Goal: Contribute content: Contribute content

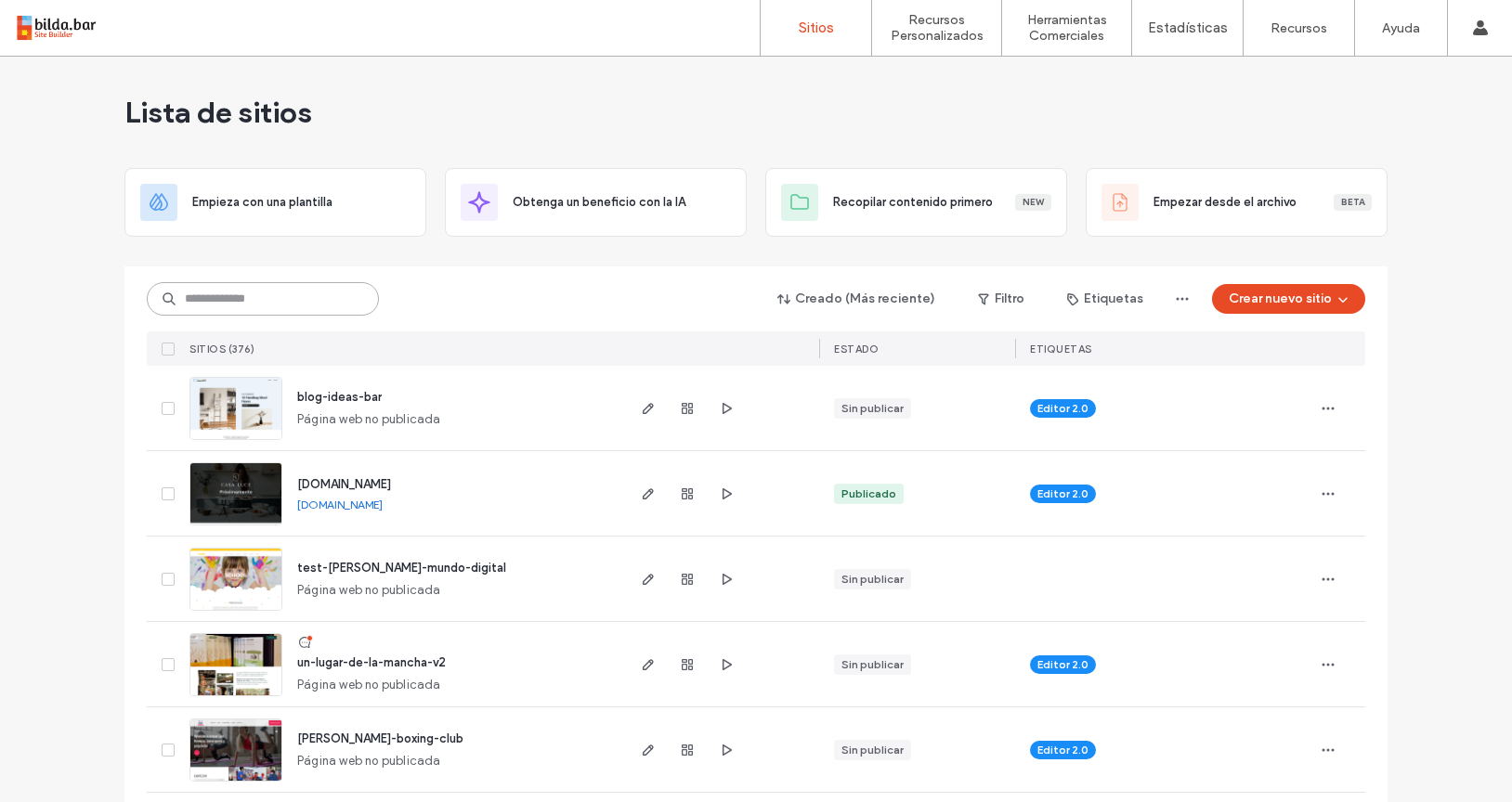
click at [295, 282] on input at bounding box center [263, 299] width 232 height 34
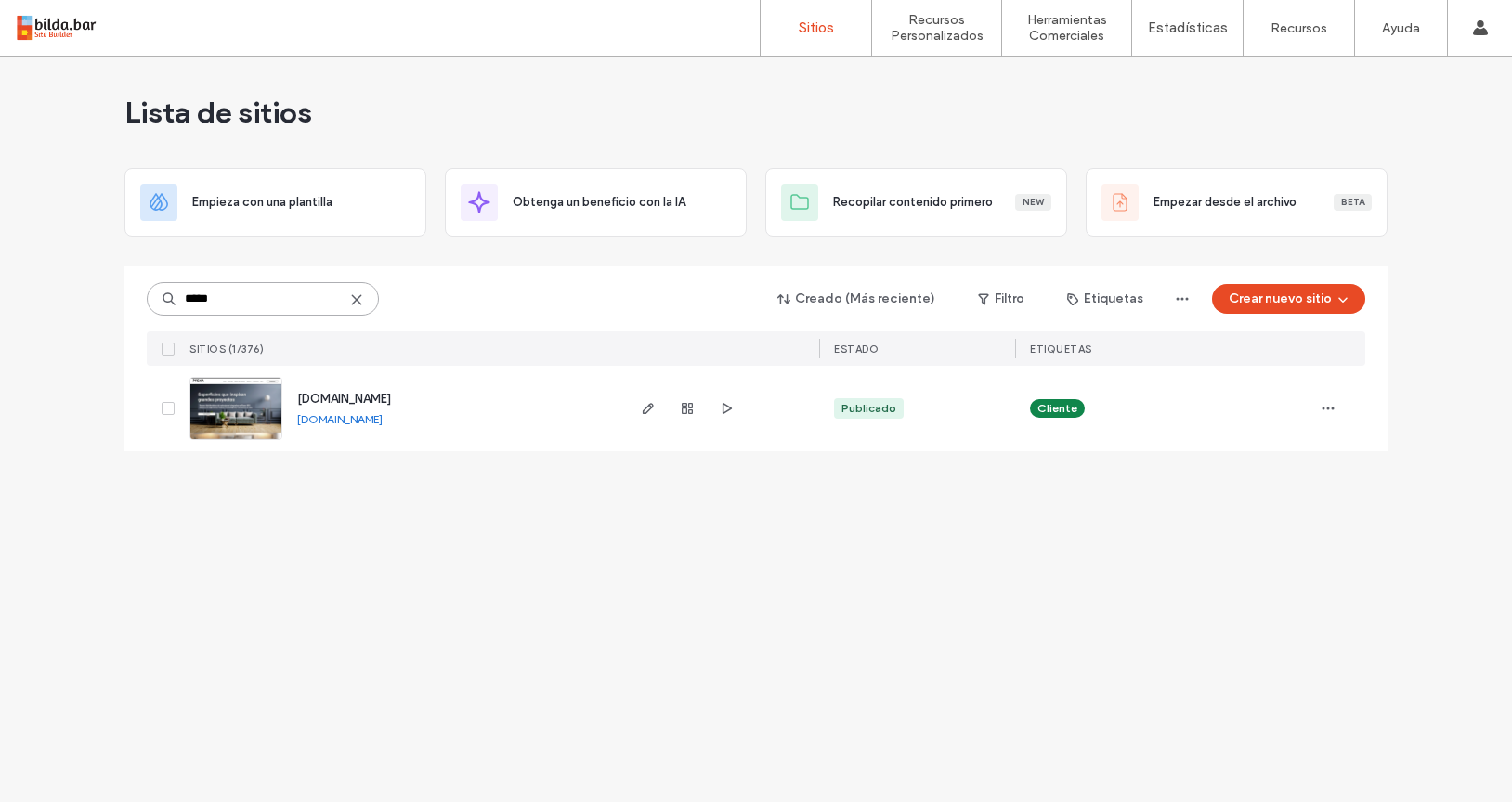
type input "*****"
click at [329, 379] on div "[DOMAIN_NAME] [DOMAIN_NAME]" at bounding box center [452, 408] width 340 height 85
click at [308, 405] on span "[DOMAIN_NAME]" at bounding box center [344, 398] width 94 height 14
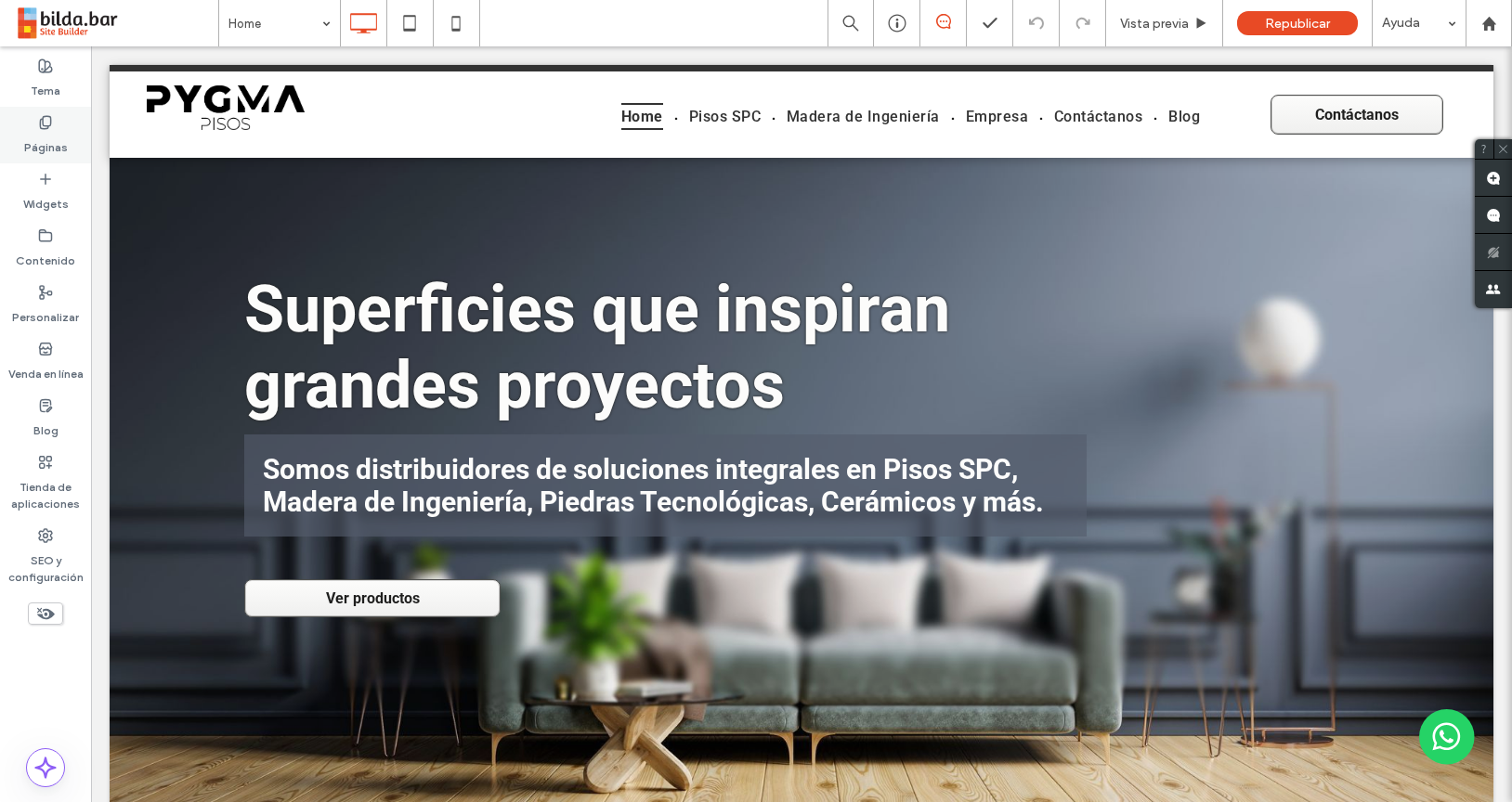
click at [36, 124] on div "Páginas" at bounding box center [45, 135] width 91 height 56
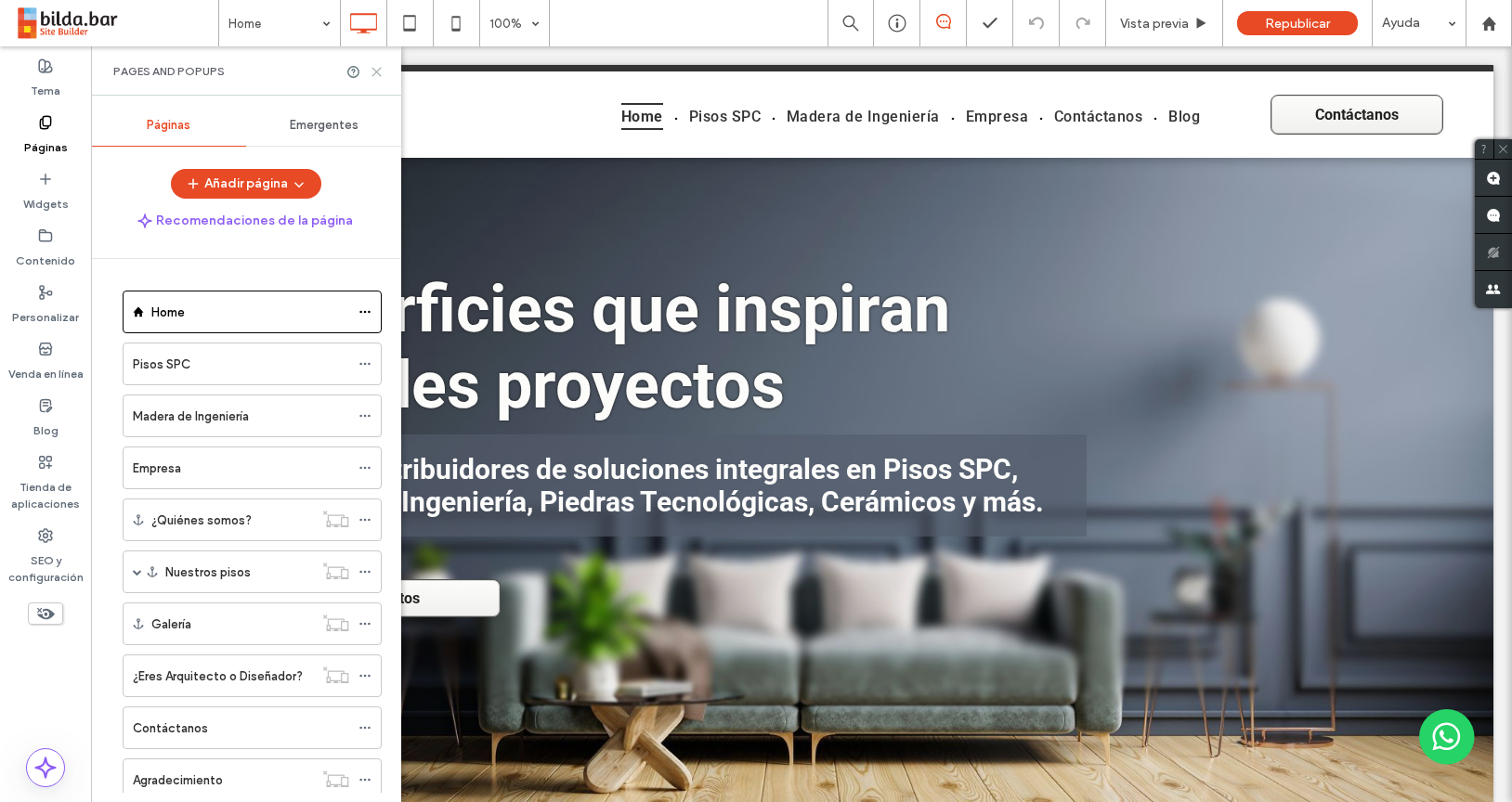
click at [378, 72] on use at bounding box center [376, 71] width 8 height 8
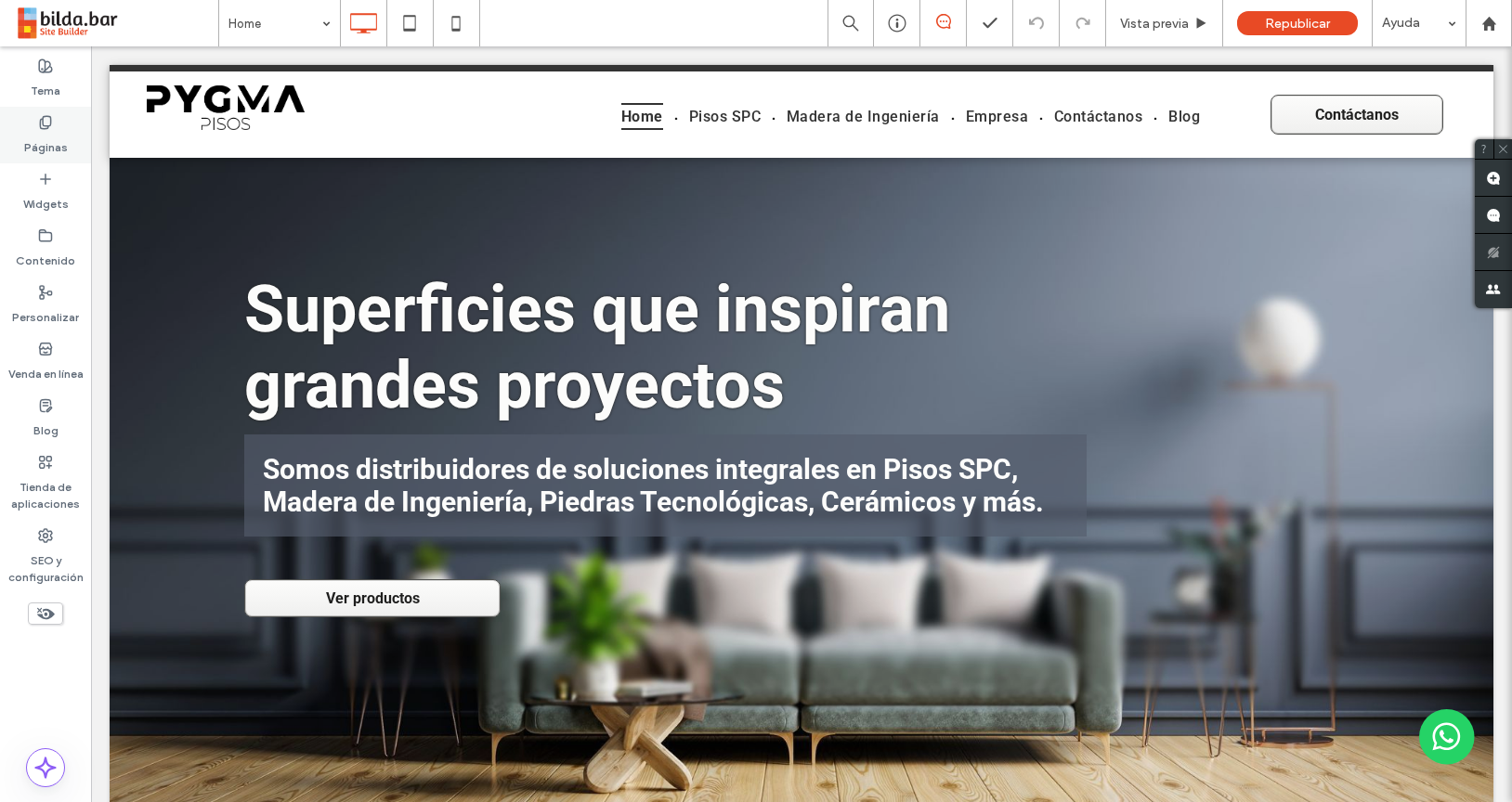
click at [38, 136] on label "Páginas" at bounding box center [46, 143] width 44 height 26
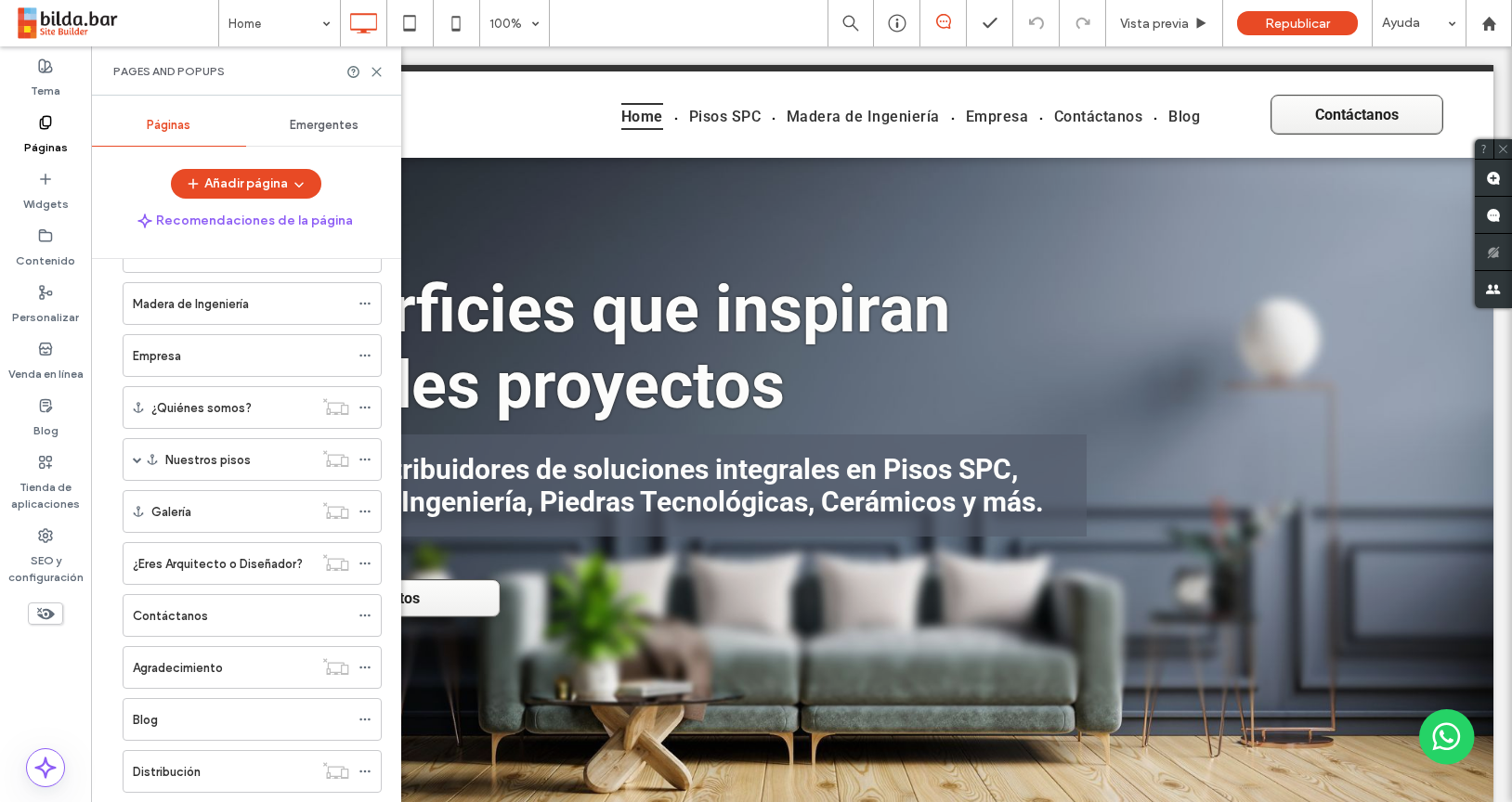
scroll to position [315, 0]
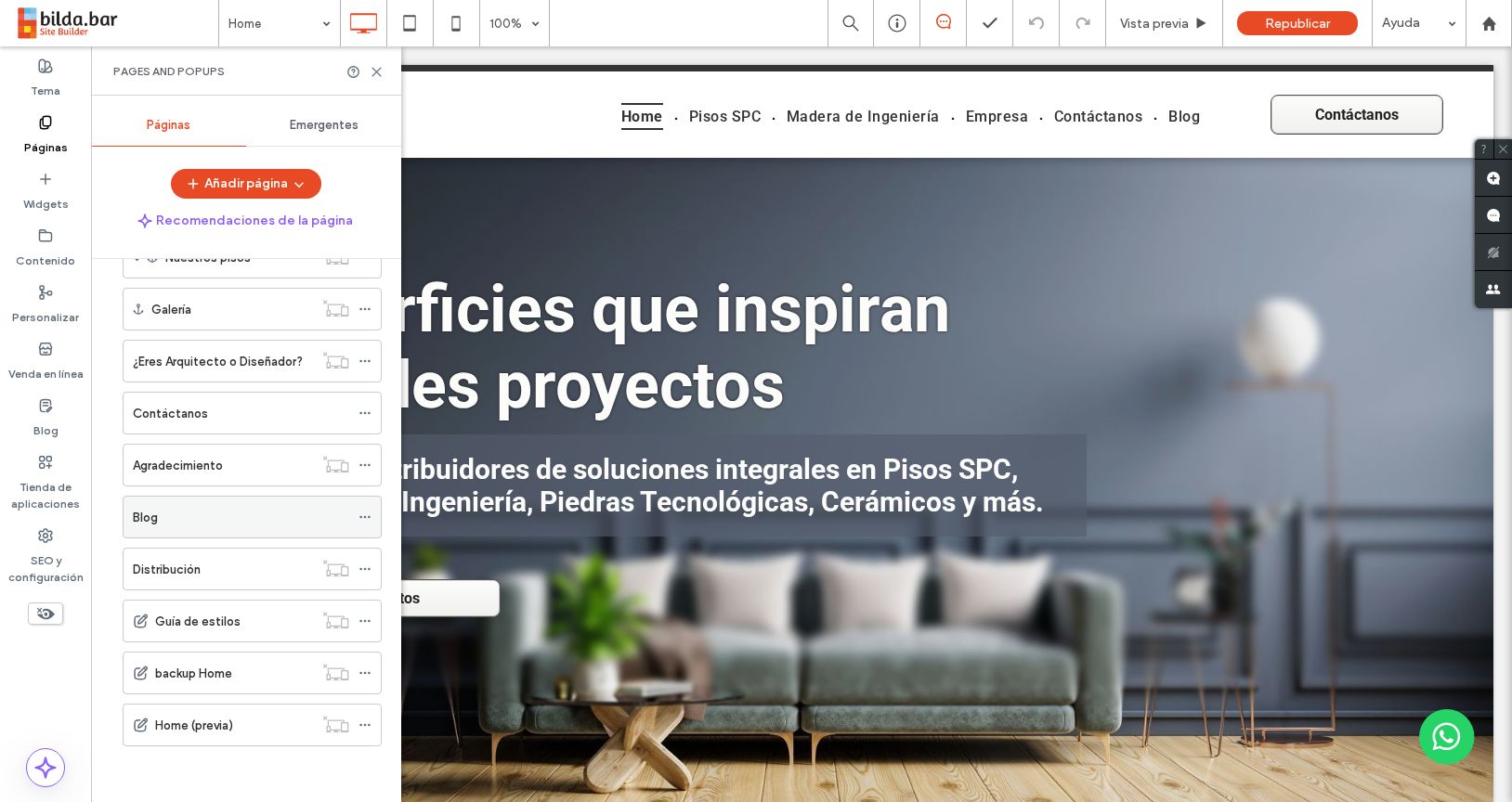
click at [300, 511] on div "Blog" at bounding box center [241, 517] width 217 height 20
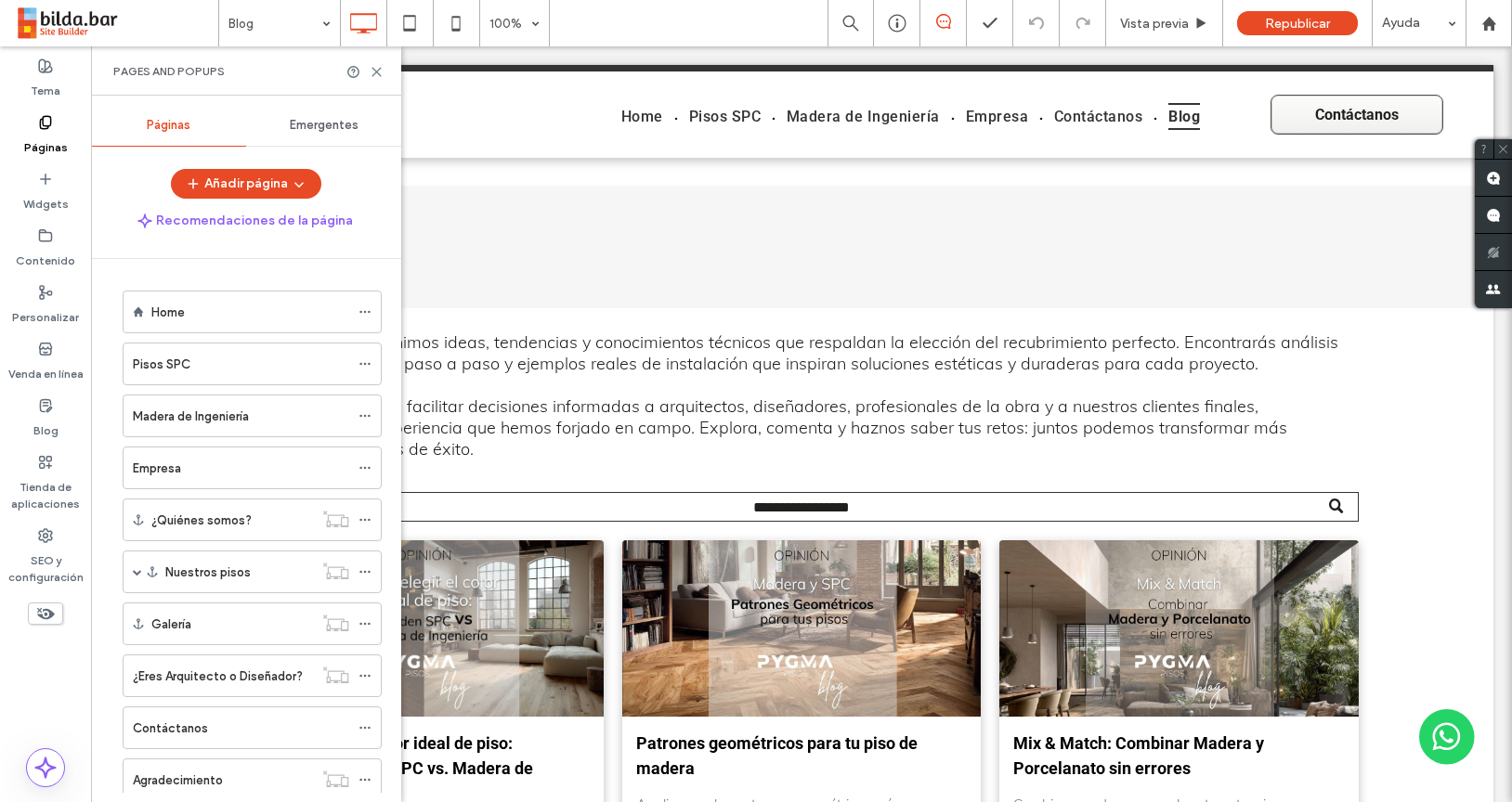
click at [382, 79] on div "Pages and Popups" at bounding box center [246, 71] width 310 height 50
click at [370, 66] on icon at bounding box center [376, 71] width 14 height 14
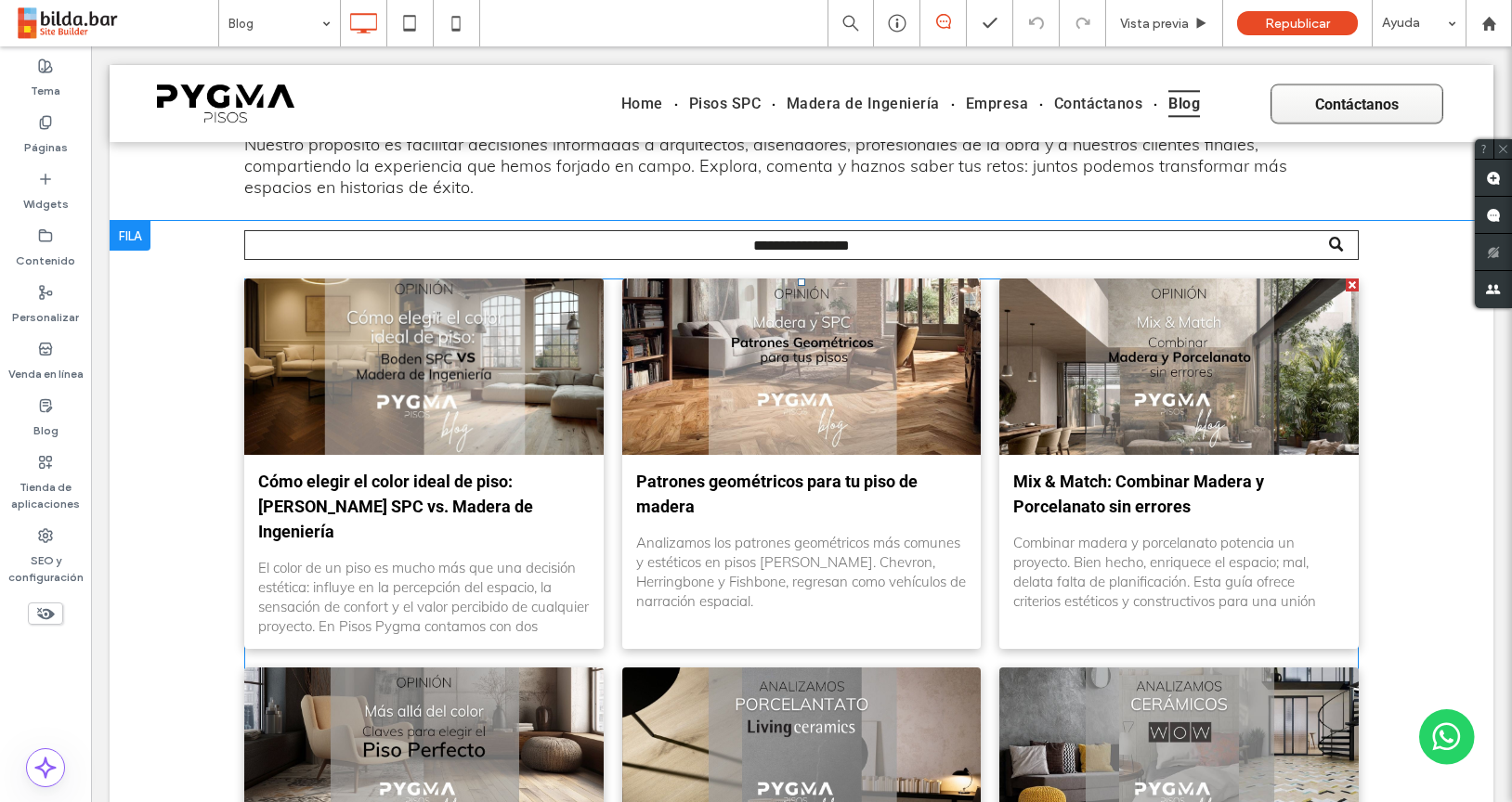
scroll to position [180, 0]
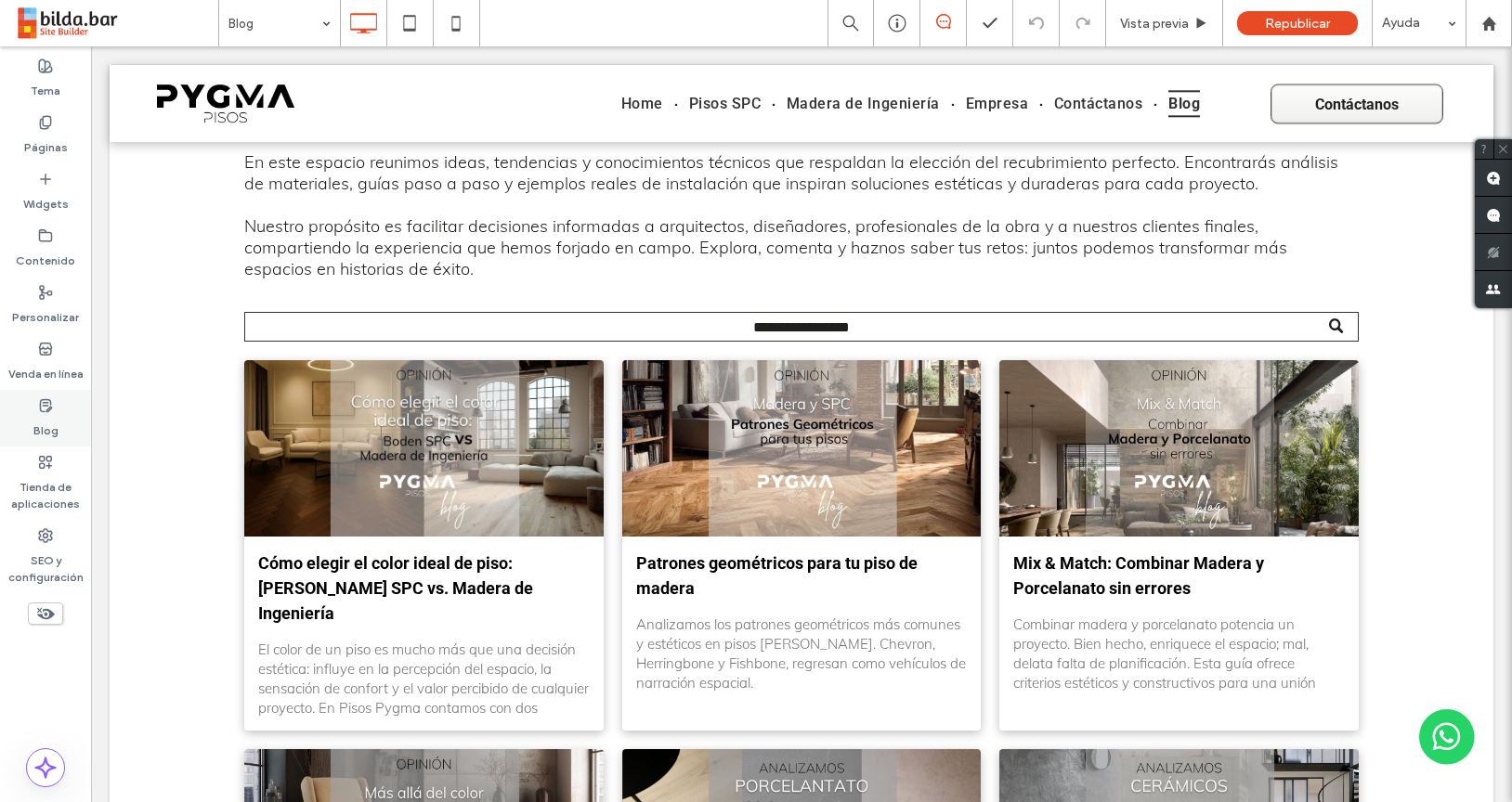
click at [48, 412] on icon at bounding box center [46, 406] width 15 height 15
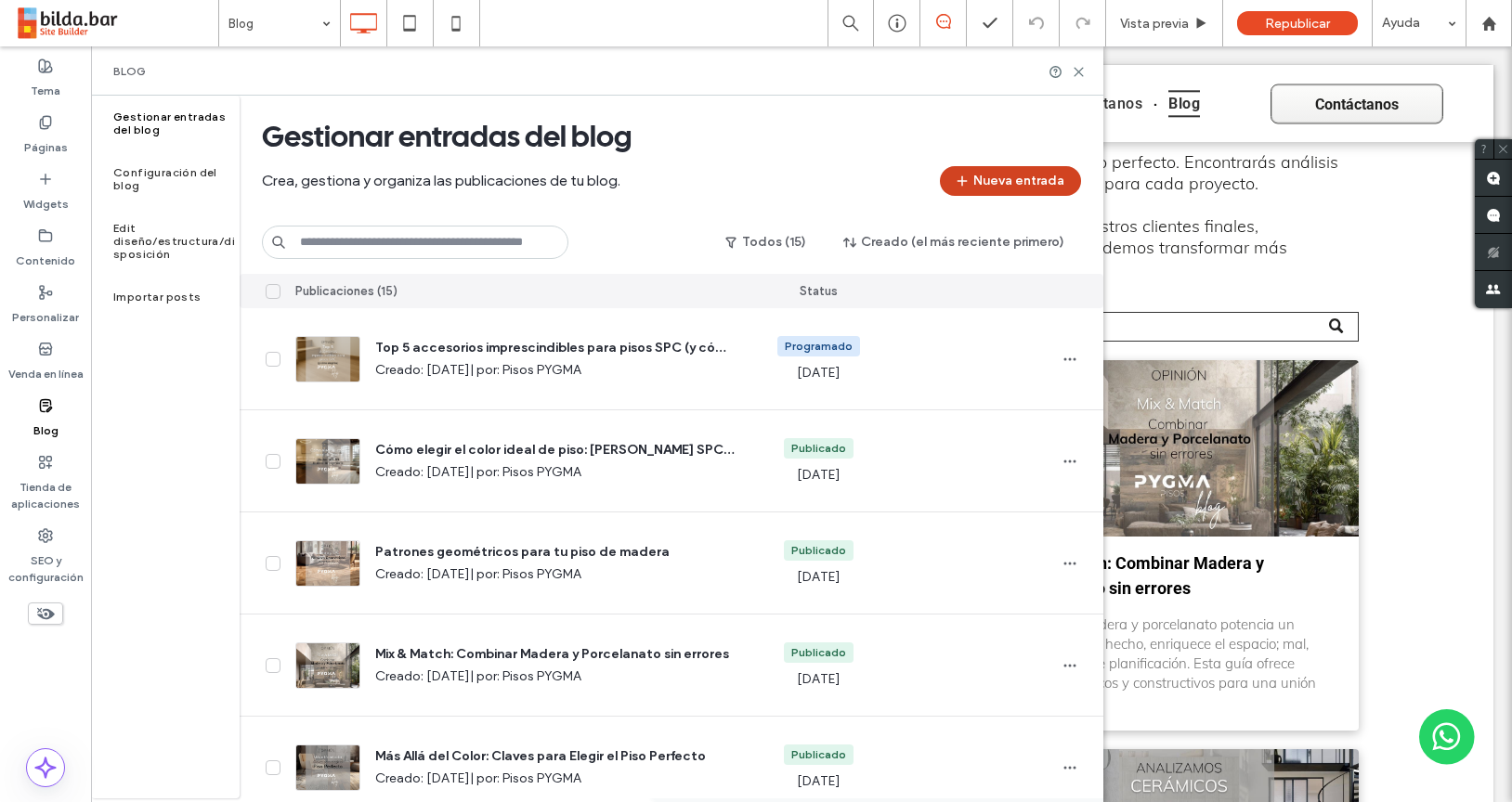
click at [1008, 175] on button "Nueva entrada" at bounding box center [1010, 181] width 142 height 30
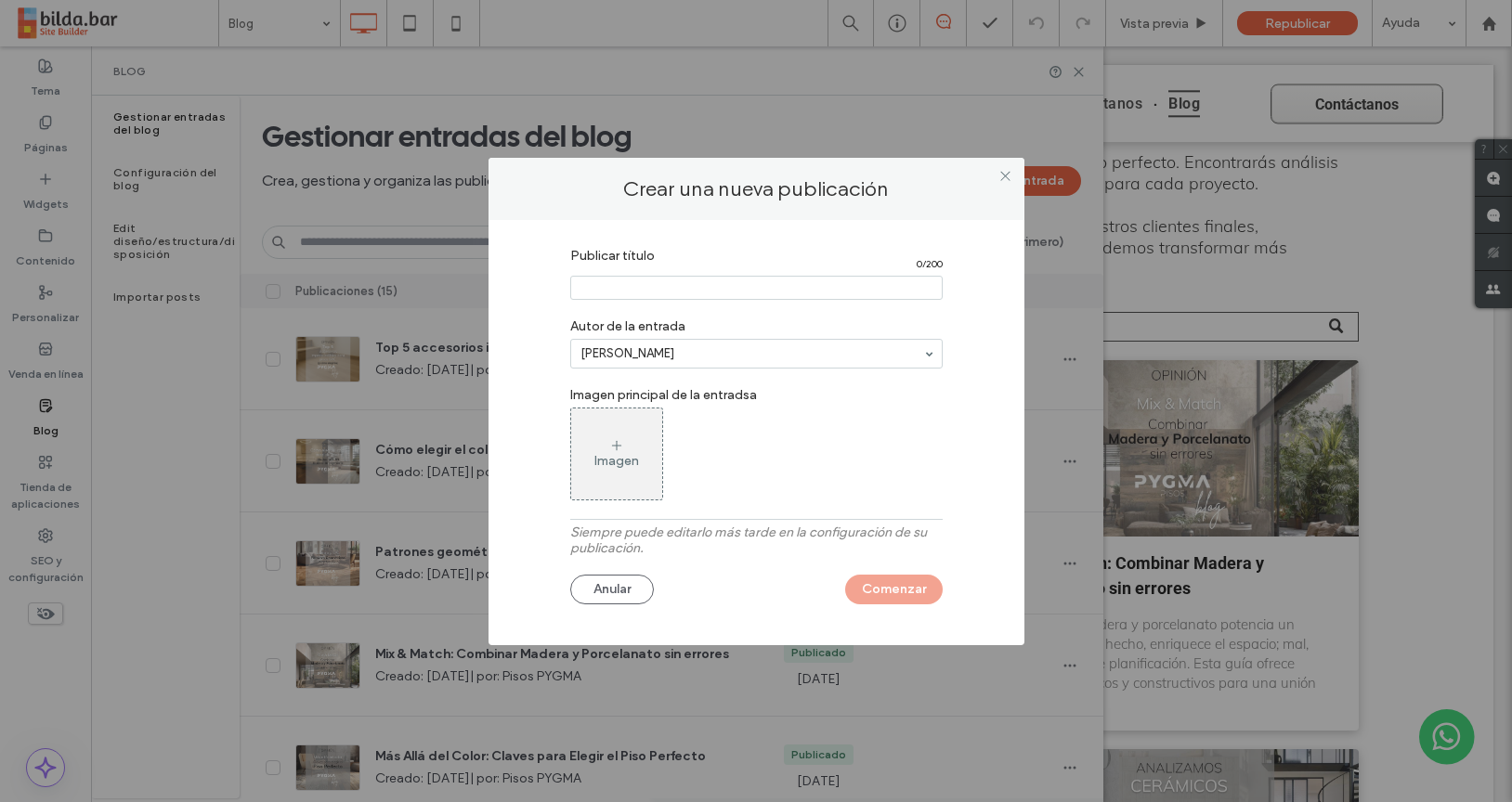
click at [726, 296] on input "Publicar título" at bounding box center [756, 288] width 372 height 24
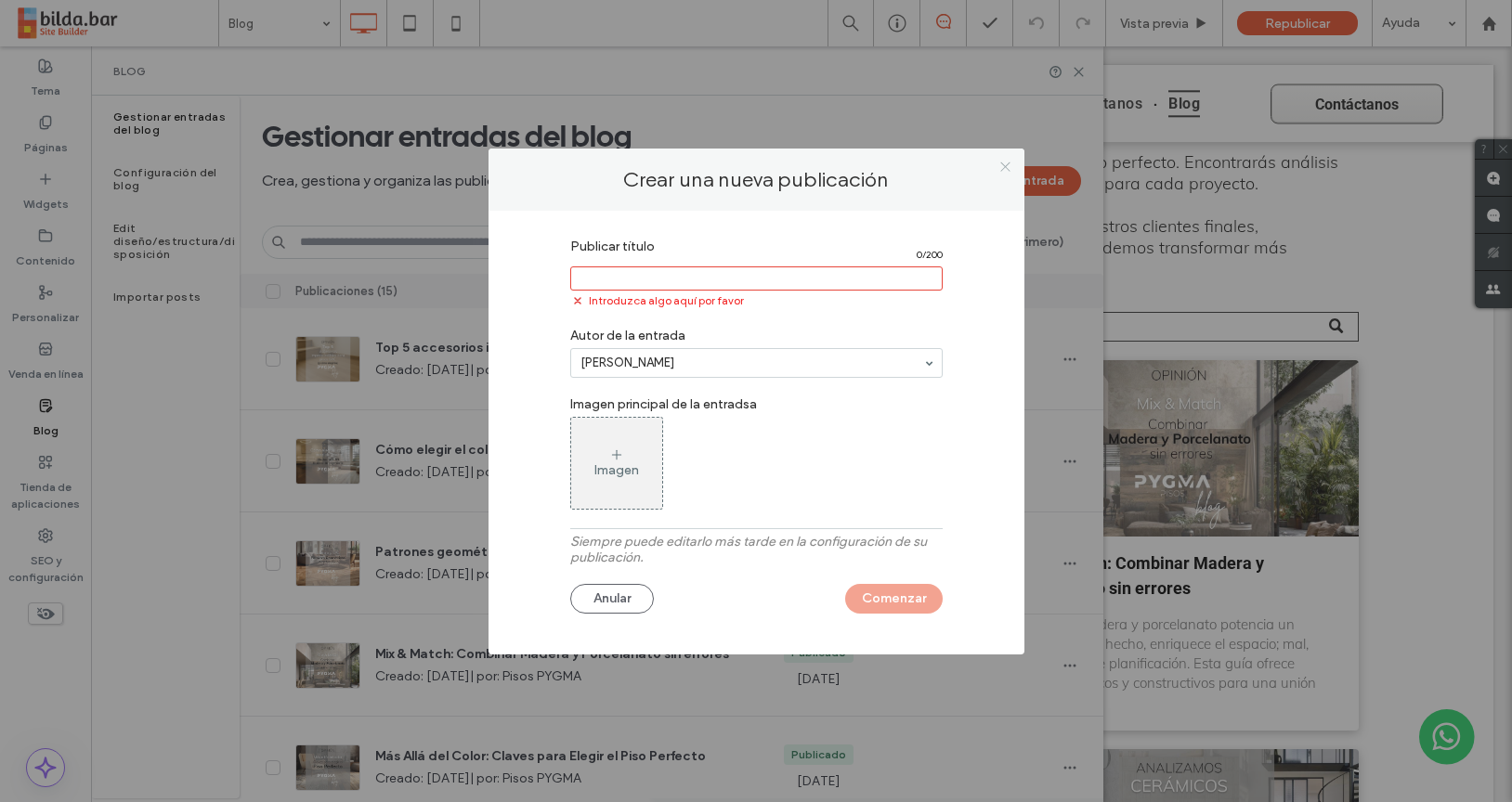
click at [1002, 176] on span at bounding box center [1005, 168] width 14 height 28
